Goal: Obtain resource: Download file/media

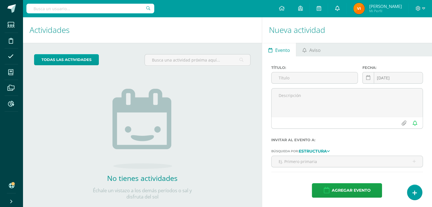
click at [339, 10] on icon at bounding box center [337, 8] width 5 height 5
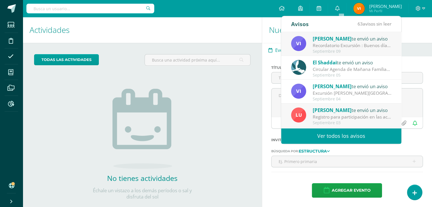
click at [339, 50] on div "Septiembre 09" at bounding box center [351, 51] width 79 height 5
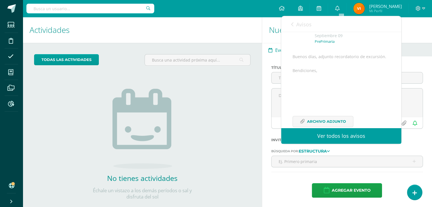
scroll to position [55, 0]
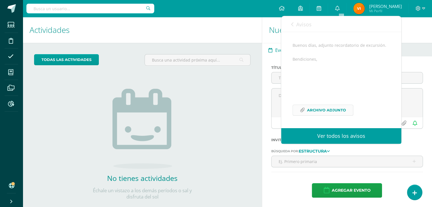
click at [332, 108] on span "Archivo Adjunto" at bounding box center [326, 110] width 39 height 10
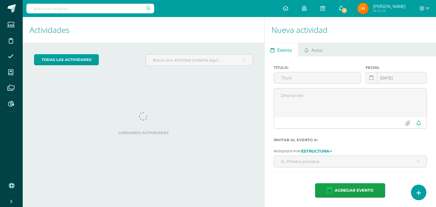
click at [347, 12] on span "1" at bounding box center [344, 10] width 6 height 6
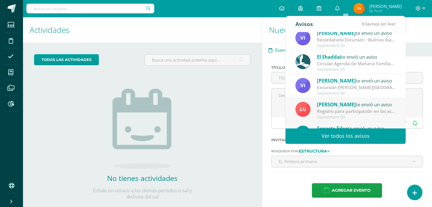
scroll to position [31, 0]
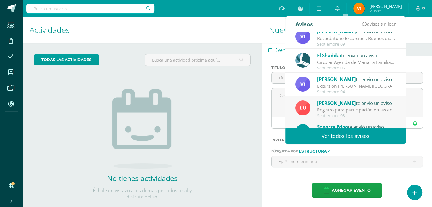
click at [360, 90] on div "Septiembre 04" at bounding box center [356, 92] width 79 height 5
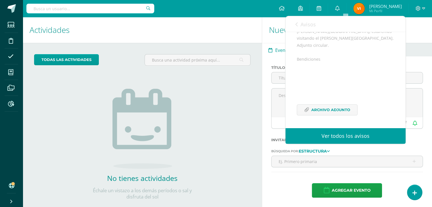
scroll to position [83, 0]
click at [317, 110] on span "Archivo Adjunto" at bounding box center [330, 110] width 39 height 10
